Goal: Check status: Check status

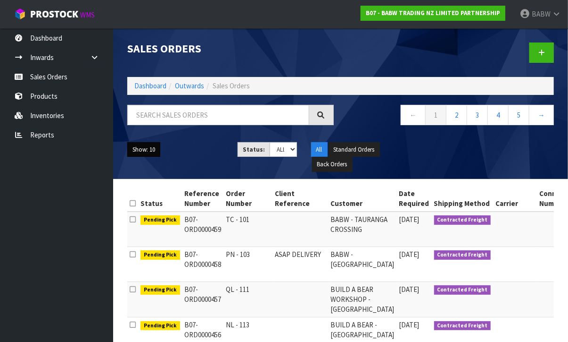
click at [147, 150] on button "Show: 10" at bounding box center [143, 149] width 33 height 15
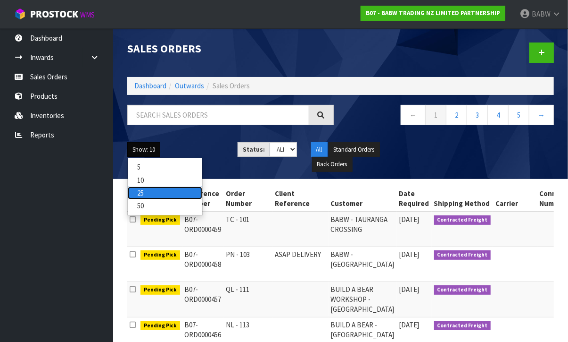
click at [157, 195] on link "25" at bounding box center [165, 192] width 75 height 13
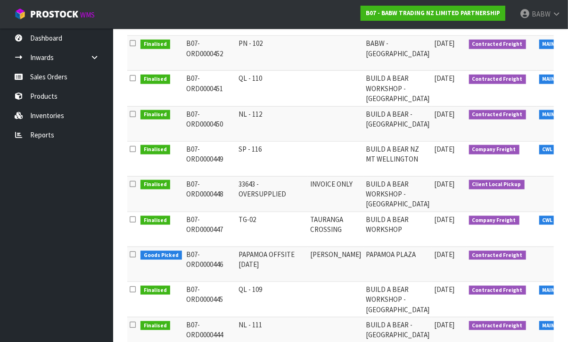
scroll to position [524, 0]
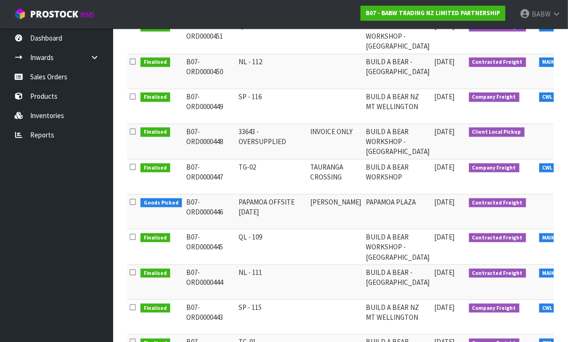
drag, startPoint x: 230, startPoint y: 165, endPoint x: 264, endPoint y: 180, distance: 36.5
click at [257, 179] on tr "Finalised B07-ORD0000447 TG-02 TAURANGA CROSSING BUILD A BEAR WORKSHOP [DATE] C…" at bounding box center [449, 176] width 644 height 35
click at [266, 179] on td "TG-02" at bounding box center [272, 176] width 72 height 35
drag, startPoint x: 250, startPoint y: 183, endPoint x: 179, endPoint y: 167, distance: 72.9
click at [179, 167] on tr "Finalised B07-ORD0000447 TG-02 TAURANGA CROSSING BUILD A BEAR WORKSHOP [DATE] C…" at bounding box center [449, 176] width 644 height 35
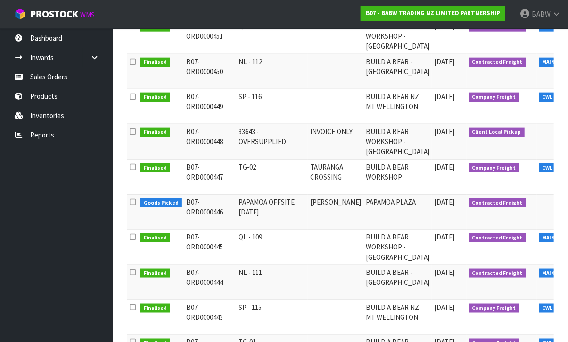
click at [227, 176] on td "B07-ORD0000447" at bounding box center [210, 176] width 52 height 35
drag, startPoint x: 184, startPoint y: 165, endPoint x: 285, endPoint y: 173, distance: 101.3
click at [285, 173] on tr "Finalised B07-ORD0000447 TG-02 TAURANGA CROSSING BUILD A BEAR WORKSHOP [DATE] C…" at bounding box center [449, 176] width 644 height 35
click at [253, 179] on td "TG-02" at bounding box center [272, 176] width 72 height 35
drag, startPoint x: 257, startPoint y: 169, endPoint x: 182, endPoint y: 167, distance: 75.0
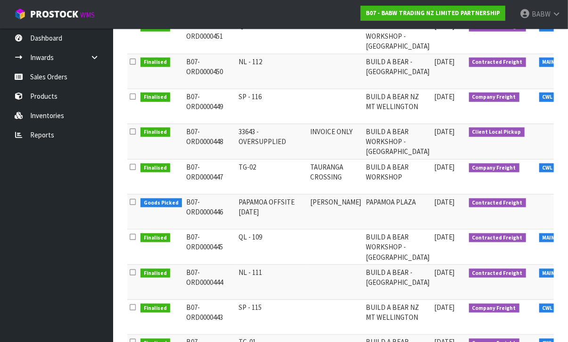
click at [182, 167] on tr "Finalised B07-ORD0000447 TG-02 TAURANGA CROSSING BUILD A BEAR WORKSHOP [DATE] C…" at bounding box center [449, 176] width 644 height 35
click at [206, 171] on td "B07-ORD0000447" at bounding box center [210, 176] width 52 height 35
drag, startPoint x: 191, startPoint y: 166, endPoint x: 267, endPoint y: 175, distance: 76.5
click at [267, 175] on tr "Finalised B07-ORD0000447 TG-02 TAURANGA CROSSING BUILD A BEAR WORKSHOP [DATE] C…" at bounding box center [449, 176] width 644 height 35
click at [267, 176] on td "TG-02" at bounding box center [272, 176] width 72 height 35
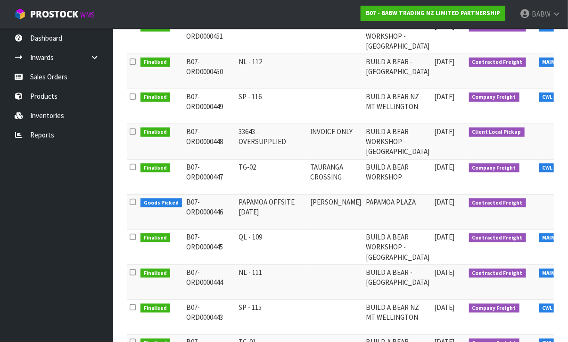
drag, startPoint x: 259, startPoint y: 170, endPoint x: 191, endPoint y: 165, distance: 68.6
click at [191, 165] on tr "Finalised B07-ORD0000447 TG-02 TAURANGA CROSSING BUILD A BEAR WORKSHOP [DATE] C…" at bounding box center [449, 176] width 644 height 35
drag, startPoint x: 200, startPoint y: 172, endPoint x: 249, endPoint y: 171, distance: 49.1
click at [200, 172] on td "B07-ORD0000447" at bounding box center [210, 176] width 52 height 35
click at [262, 169] on td "TG-02" at bounding box center [272, 176] width 72 height 35
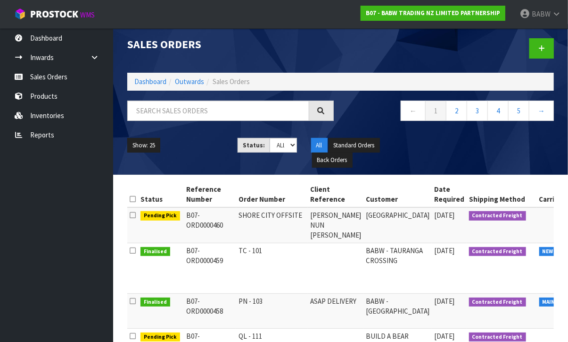
scroll to position [0, 0]
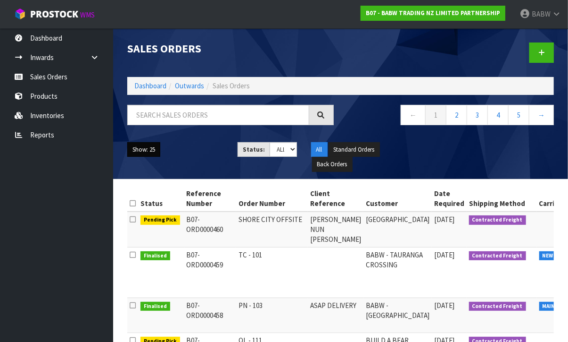
click at [156, 149] on button "Show: 25" at bounding box center [143, 149] width 33 height 15
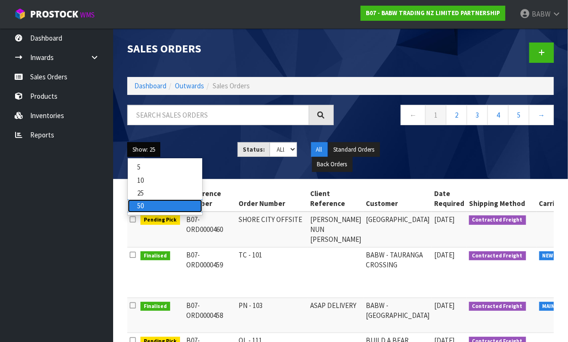
click at [165, 205] on link "50" at bounding box center [165, 205] width 75 height 13
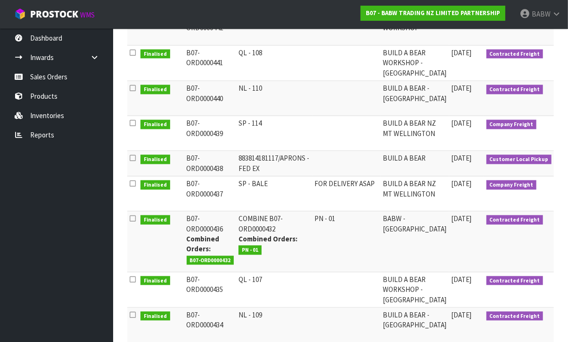
scroll to position [842, 0]
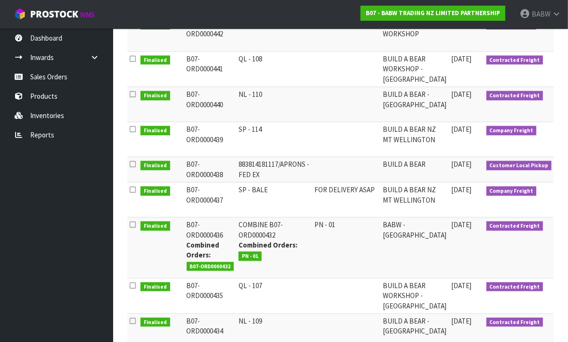
click at [238, 170] on td "883814181117/APRONS - FED EX" at bounding box center [274, 169] width 76 height 25
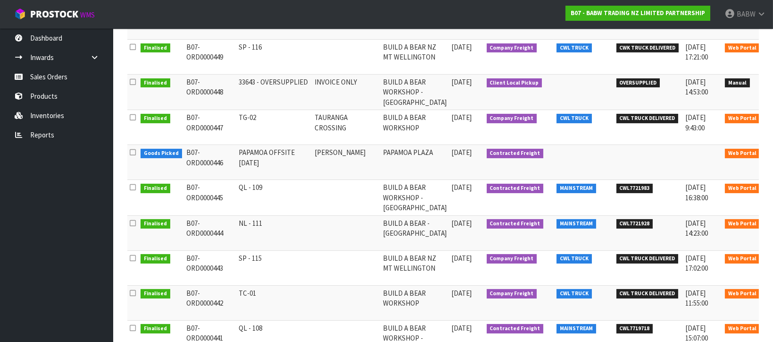
scroll to position [547, 0]
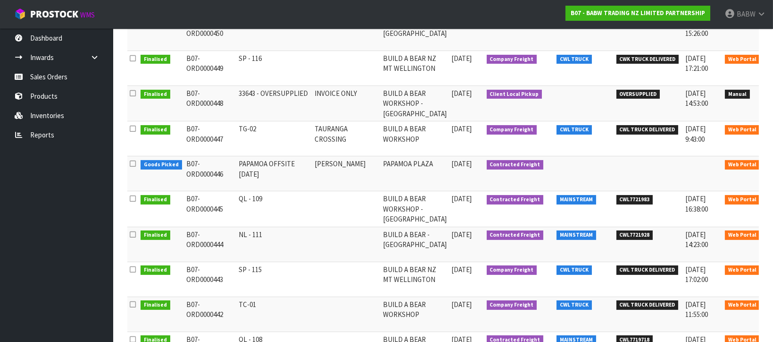
drag, startPoint x: 256, startPoint y: 300, endPoint x: 299, endPoint y: 299, distance: 42.9
click at [299, 299] on td "TC-01" at bounding box center [274, 313] width 76 height 35
click at [299, 303] on td "TC-01" at bounding box center [274, 313] width 76 height 35
drag, startPoint x: 234, startPoint y: 299, endPoint x: 264, endPoint y: 300, distance: 30.2
click at [264, 300] on td "TC-01" at bounding box center [274, 313] width 76 height 35
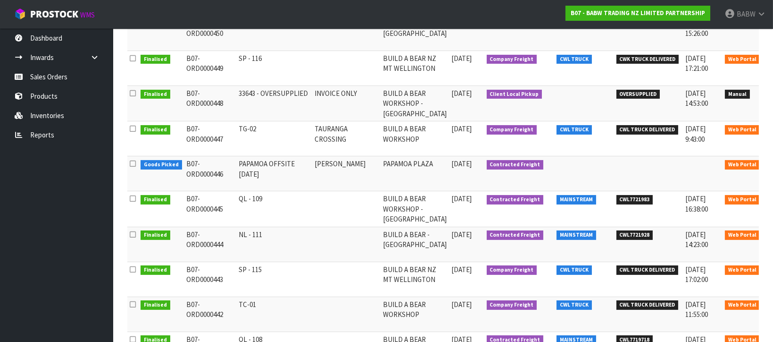
click at [264, 300] on td "TC-01" at bounding box center [274, 313] width 76 height 35
click at [568, 303] on icon at bounding box center [775, 306] width 7 height 6
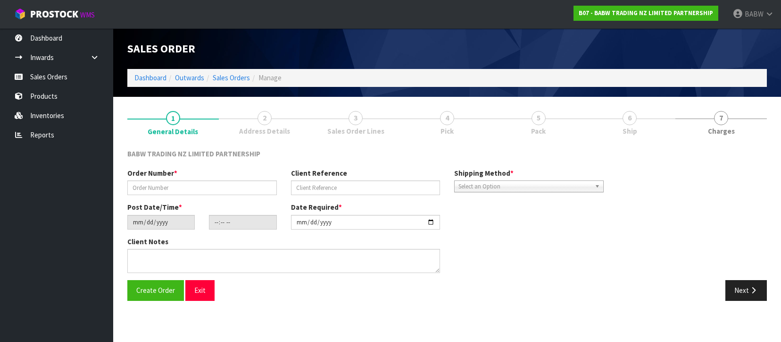
type input "TC-01"
type input "[DATE]"
type input "14:37:00.000"
type input "[DATE]"
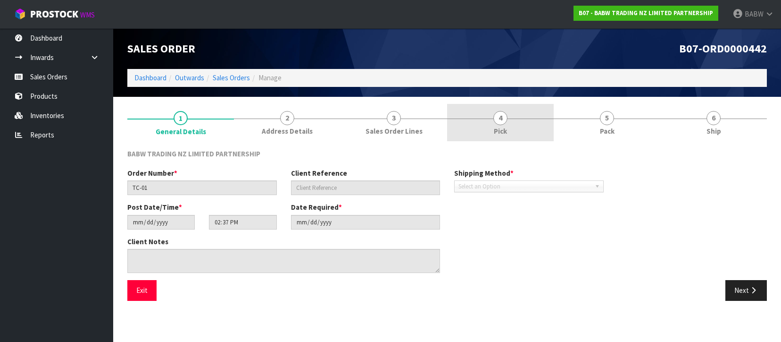
click at [510, 120] on link "4 Pick" at bounding box center [500, 122] width 107 height 37
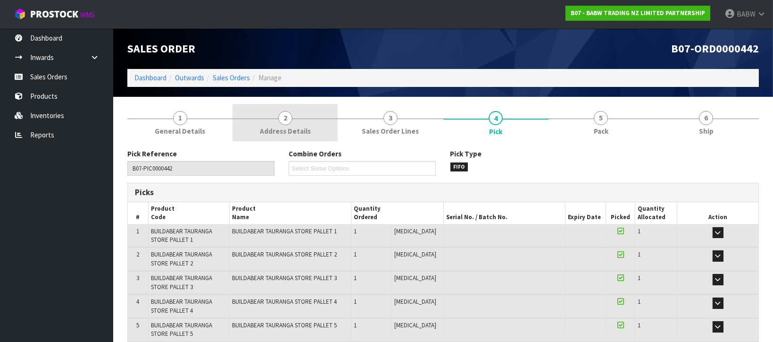
click at [296, 117] on link "2 Address Details" at bounding box center [285, 122] width 105 height 37
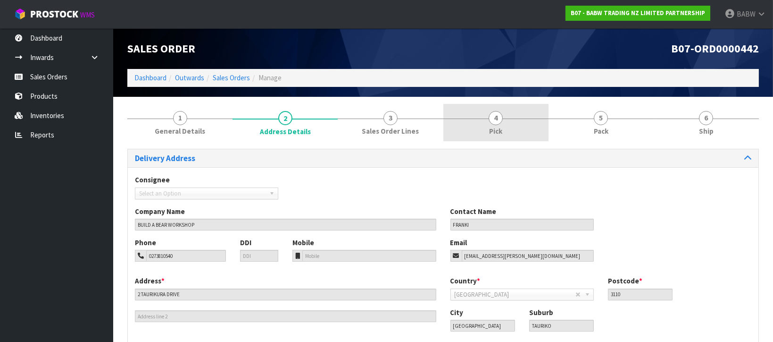
click at [507, 129] on link "4 Pick" at bounding box center [495, 122] width 105 height 37
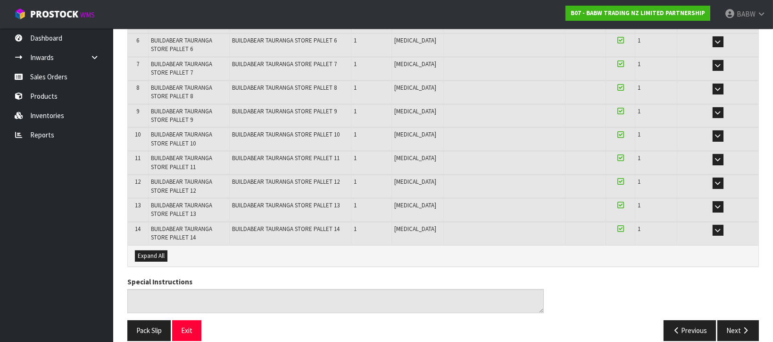
scroll to position [318, 0]
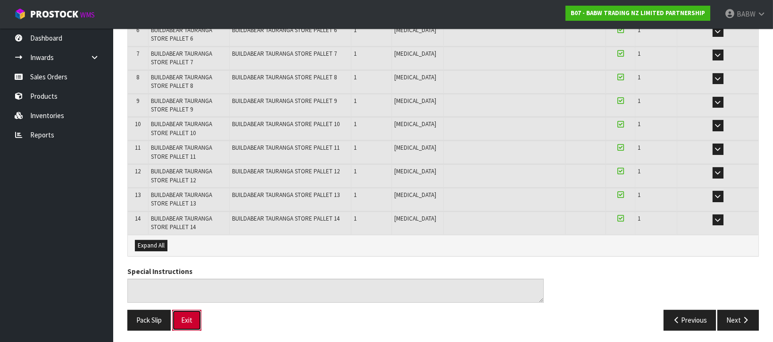
click at [197, 312] on button "Exit" at bounding box center [186, 319] width 29 height 20
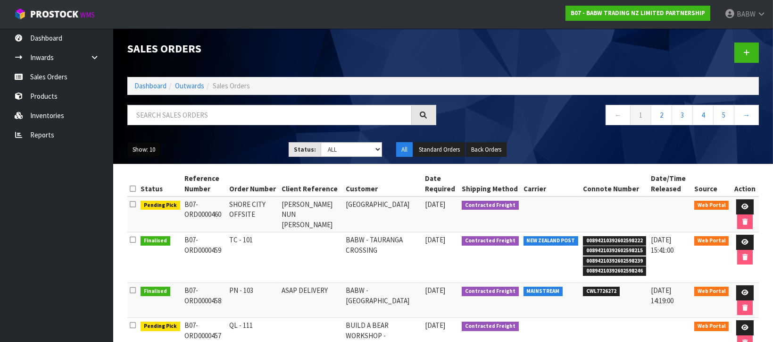
click at [145, 150] on button "Show: 10" at bounding box center [143, 149] width 33 height 15
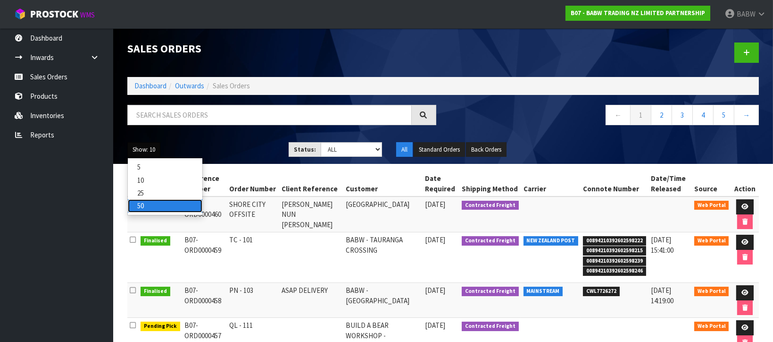
click at [159, 205] on link "50" at bounding box center [165, 205] width 75 height 13
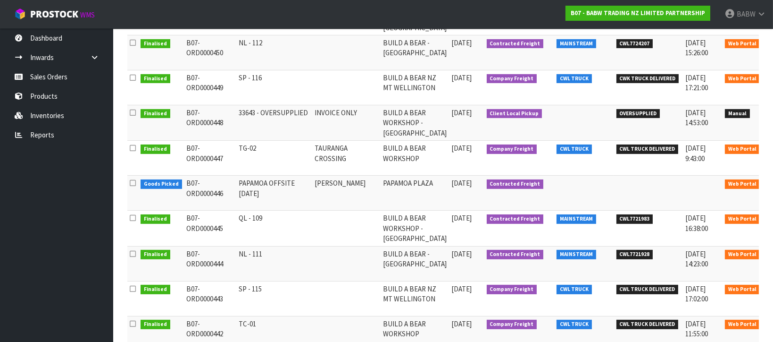
scroll to position [577, 0]
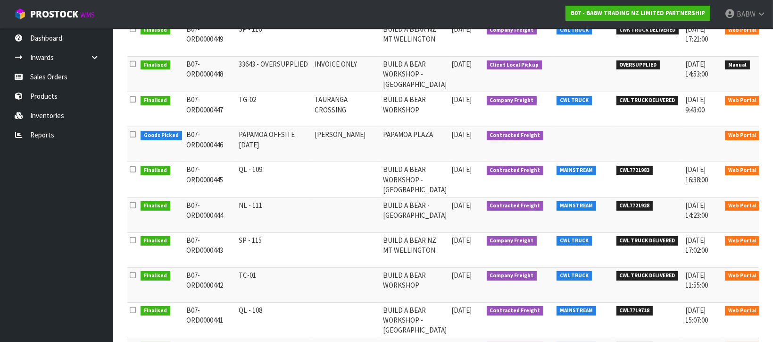
click at [568, 99] on icon at bounding box center [775, 102] width 7 height 6
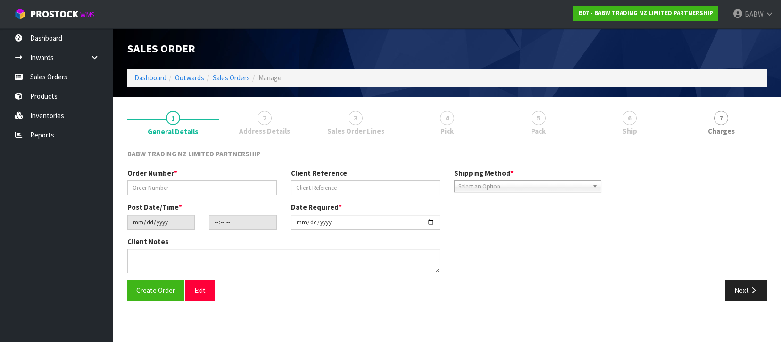
type input "TG-02"
type input "TAURANGA CROSSING"
type input "[DATE]"
type input "18:12:00.000"
type input "[DATE]"
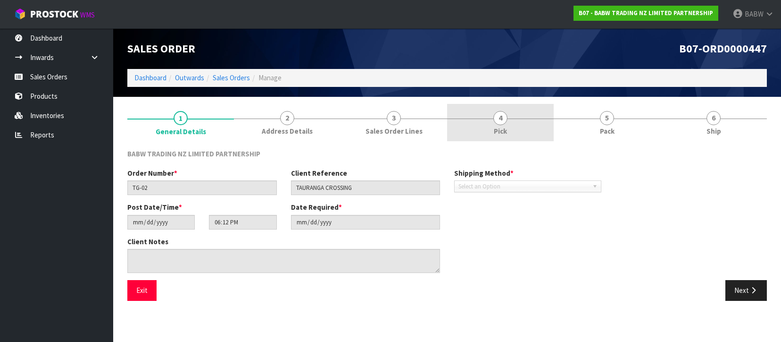
click at [474, 122] on link "4 Pick" at bounding box center [500, 122] width 107 height 37
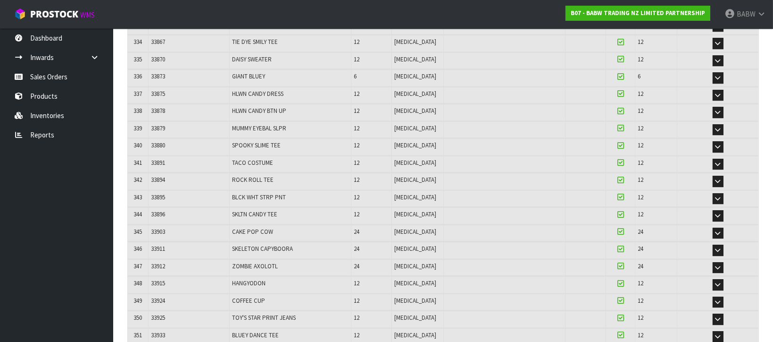
scroll to position [6374, 0]
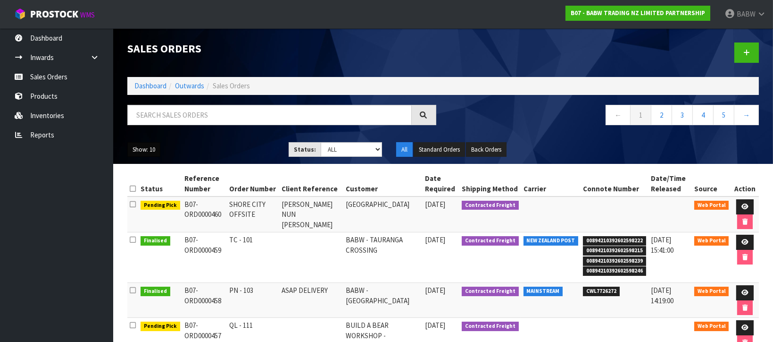
click at [150, 148] on button "Show: 10" at bounding box center [143, 149] width 33 height 15
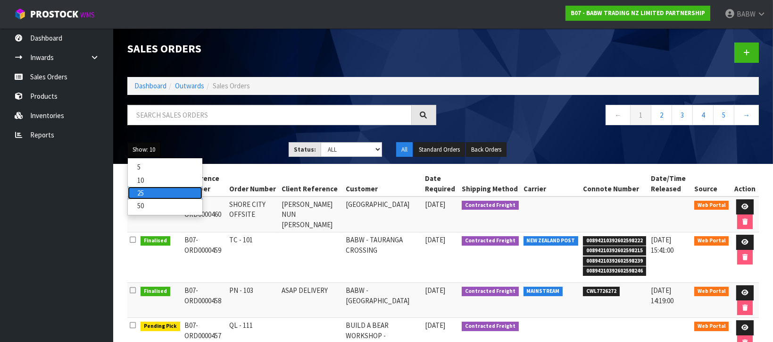
click at [157, 192] on link "25" at bounding box center [165, 192] width 75 height 13
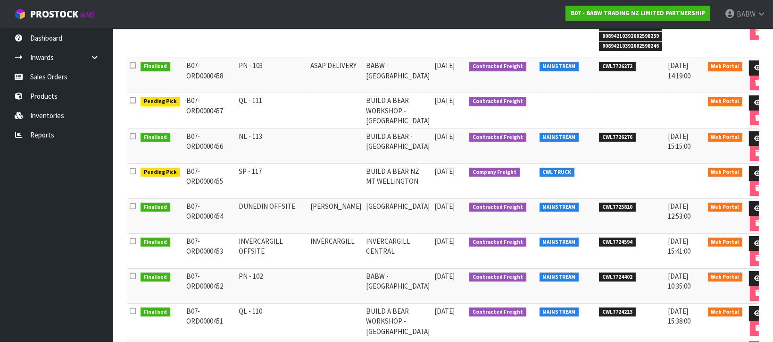
scroll to position [419, 0]
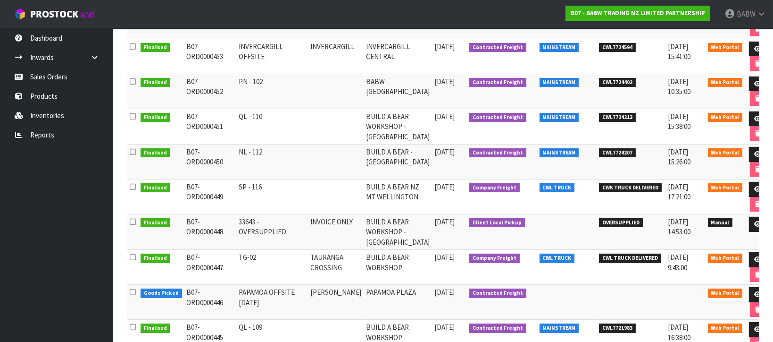
drag, startPoint x: 265, startPoint y: 259, endPoint x: 290, endPoint y: 259, distance: 25.0
click at [290, 259] on td "TG-02" at bounding box center [272, 267] width 72 height 35
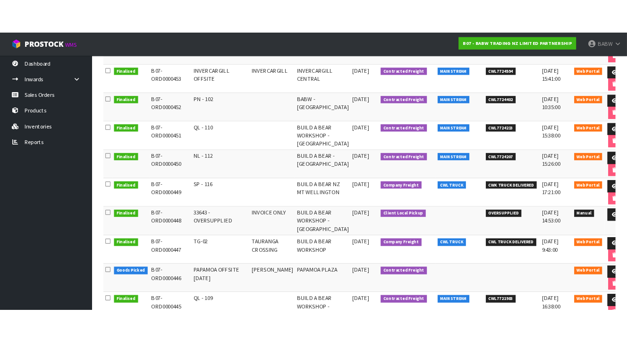
scroll to position [435, 0]
